Goal: Transaction & Acquisition: Purchase product/service

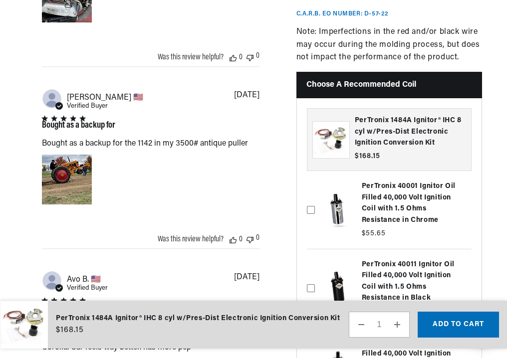
scroll to position [1038, 0]
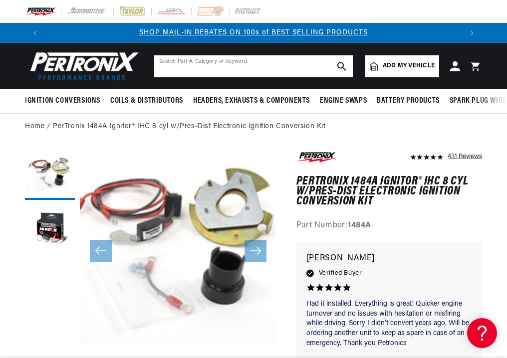
click at [193, 63] on input "text" at bounding box center [253, 66] width 199 height 22
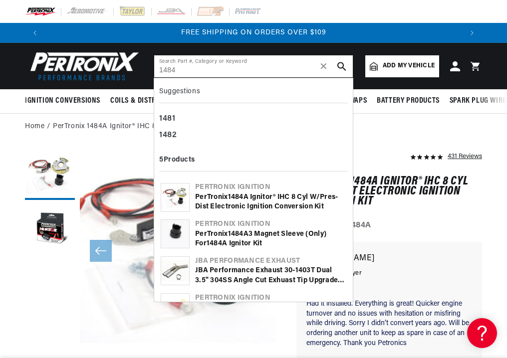
type input "1484"
click at [342, 67] on use "search button" at bounding box center [341, 66] width 8 height 8
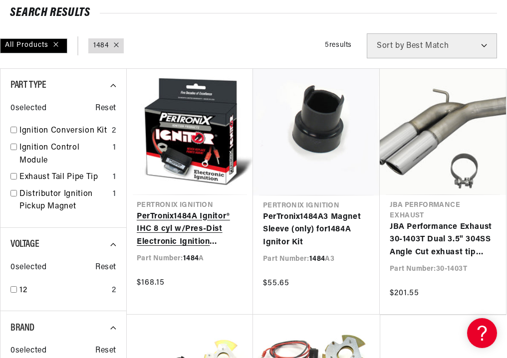
scroll to position [0, 834]
click at [175, 225] on link "PerTronix 1484 A Ignitor® IHC 8 cyl w/Pres-Dist Electronic Ignition Conversion …" at bounding box center [190, 229] width 106 height 38
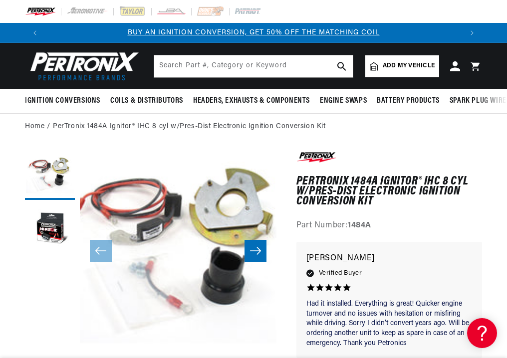
click at [253, 249] on icon "Slide right" at bounding box center [255, 251] width 12 height 10
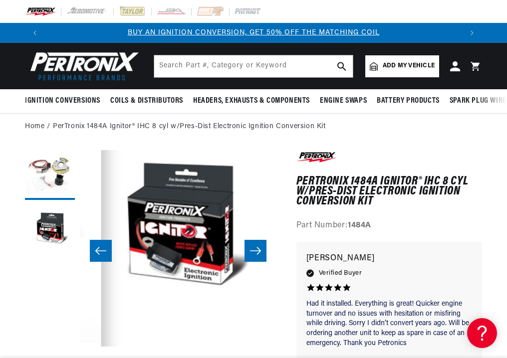
scroll to position [0, 196]
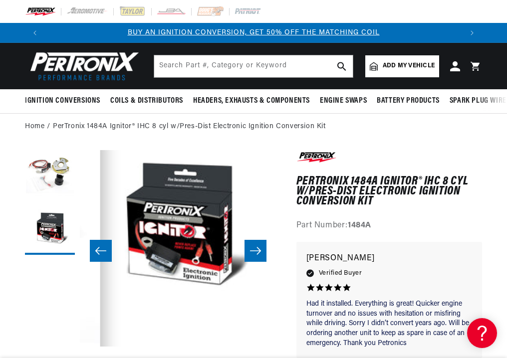
click at [253, 249] on icon "Slide right" at bounding box center [255, 251] width 12 height 10
click at [94, 251] on button "Slide left" at bounding box center [101, 251] width 22 height 22
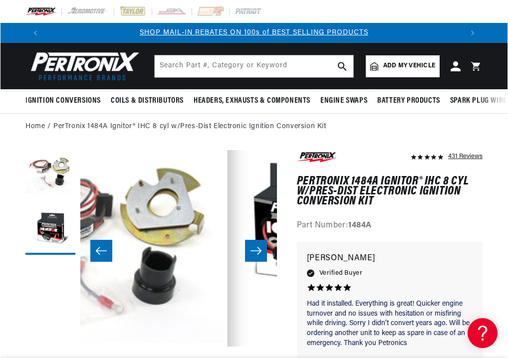
scroll to position [0, 0]
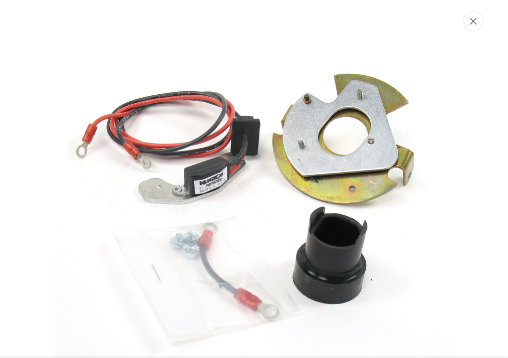
click at [475, 21] on icon "Close" at bounding box center [472, 20] width 7 height 7
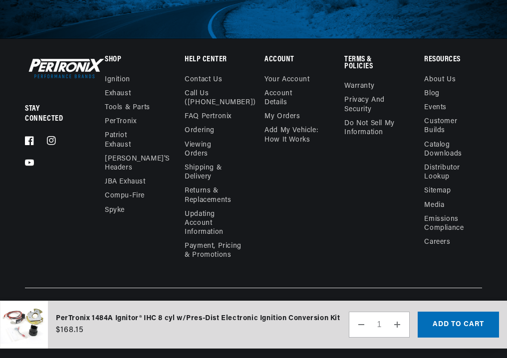
scroll to position [0, 640]
